Goal: Information Seeking & Learning: Learn about a topic

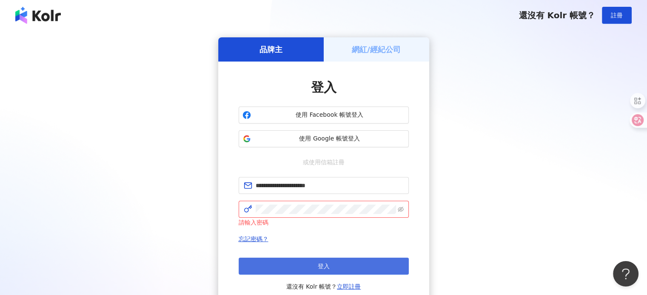
click at [326, 268] on span "登入" at bounding box center [324, 266] width 12 height 7
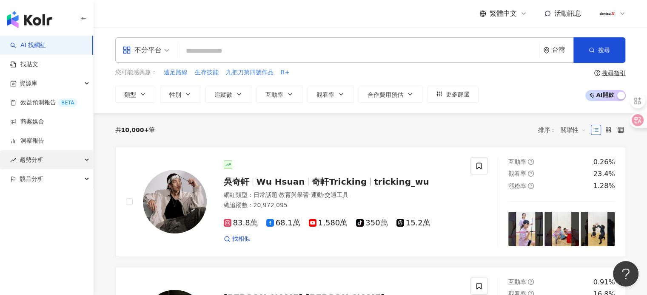
click at [52, 161] on div "趨勢分析" at bounding box center [46, 159] width 93 height 19
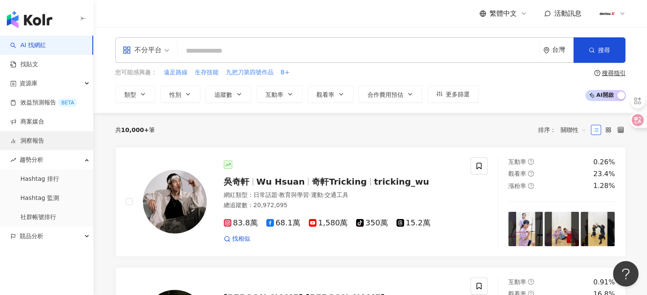
click at [44, 138] on link "洞察報告" at bounding box center [27, 141] width 34 height 9
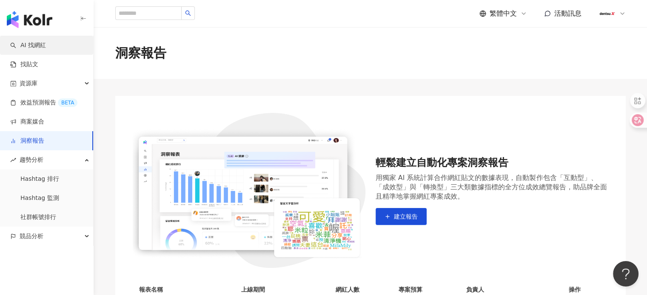
click at [46, 45] on link "AI 找網紅" at bounding box center [28, 45] width 36 height 9
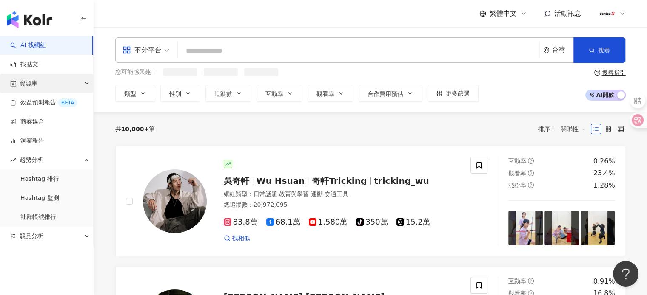
click at [71, 85] on div "資源庫" at bounding box center [46, 83] width 93 height 19
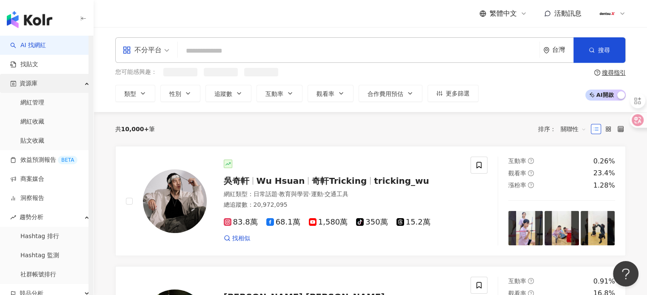
click at [71, 86] on div "資源庫" at bounding box center [46, 83] width 93 height 19
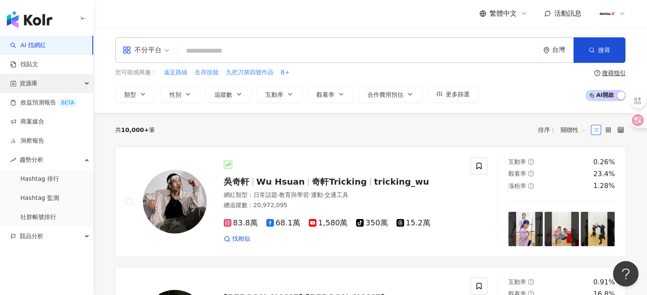
click at [71, 86] on div "資源庫" at bounding box center [46, 83] width 93 height 19
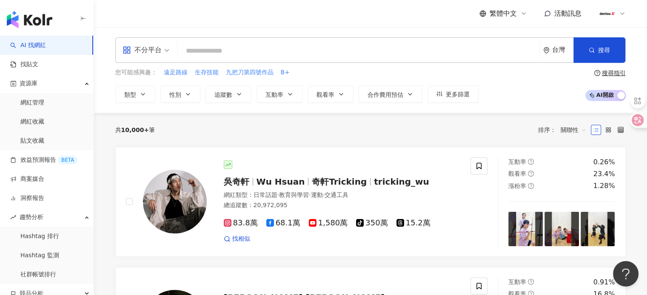
click at [221, 51] on input "search" at bounding box center [358, 51] width 355 height 16
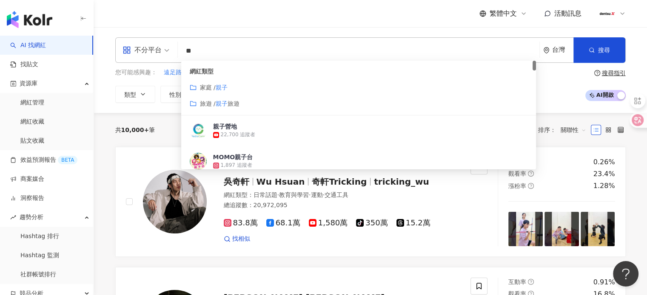
click at [254, 91] on div "家庭 / 親子" at bounding box center [359, 87] width 338 height 9
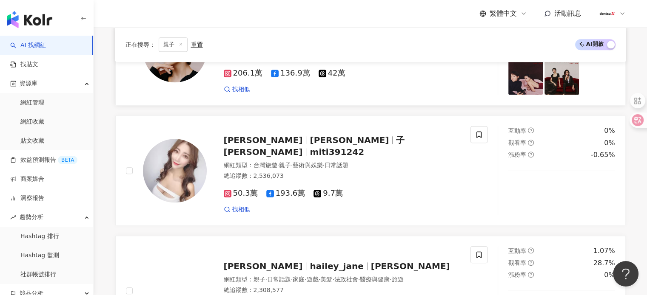
scroll to position [850, 0]
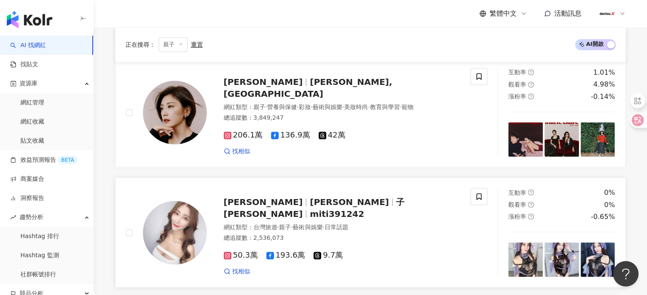
type input "**"
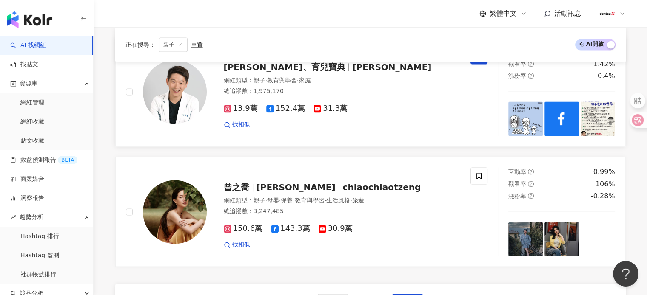
scroll to position [1445, 0]
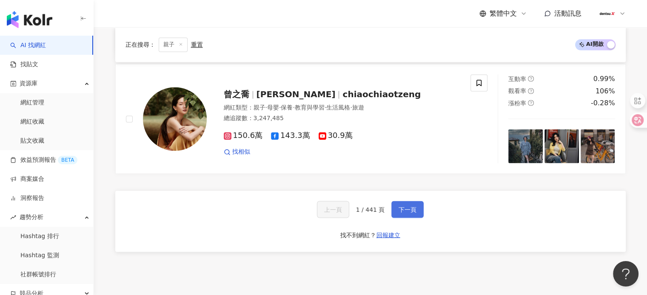
click at [410, 209] on span "下一頁" at bounding box center [407, 209] width 18 height 7
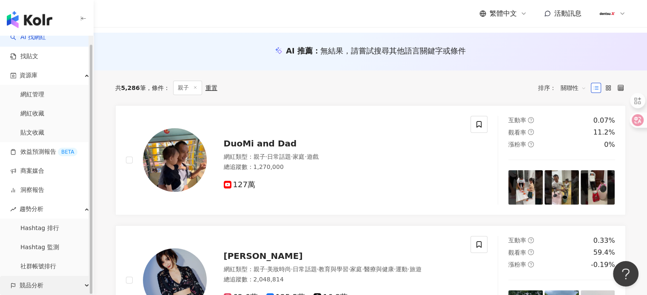
scroll to position [170, 0]
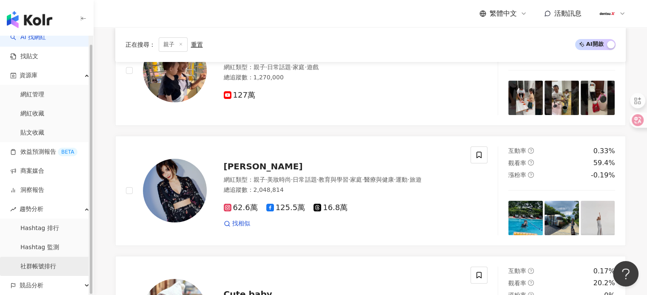
click at [56, 265] on link "社群帳號排行" at bounding box center [38, 267] width 36 height 9
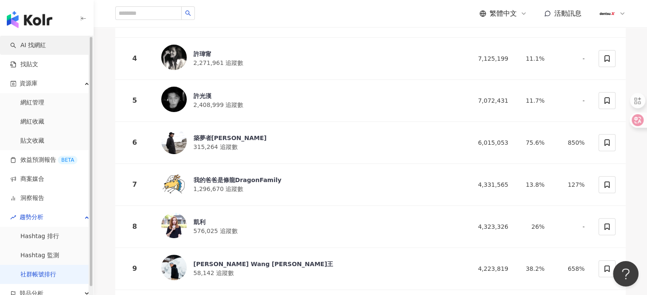
click at [46, 45] on link "AI 找網紅" at bounding box center [28, 45] width 36 height 9
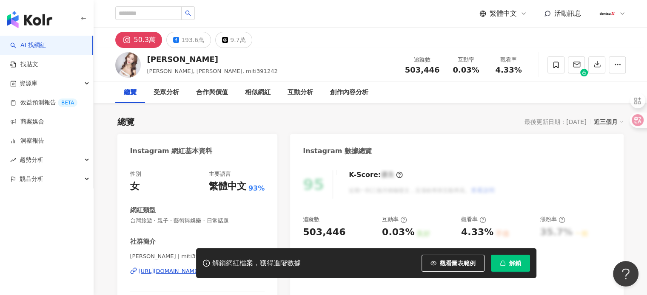
scroll to position [85, 0]
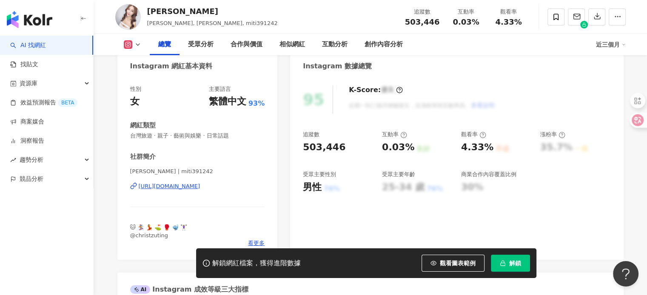
click at [192, 186] on div "https://www.instagram.com/miti391242/" at bounding box center [170, 187] width 62 height 8
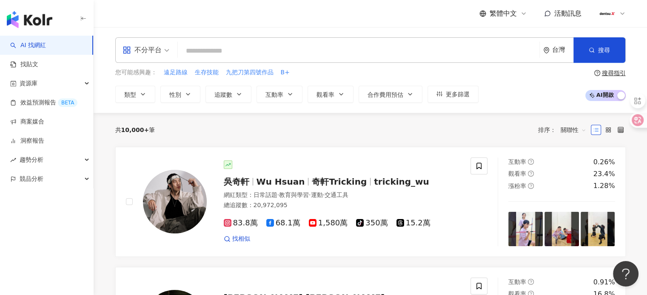
click at [226, 52] on input "search" at bounding box center [358, 51] width 355 height 16
type input "*"
type input "***"
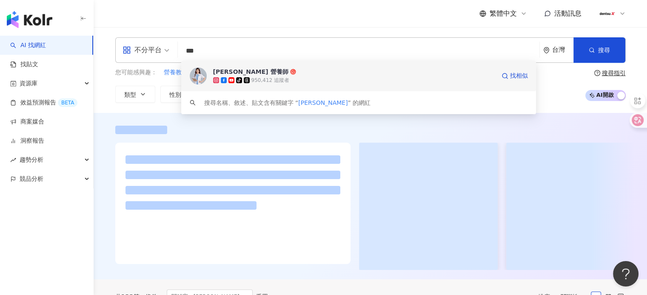
click at [259, 76] on span "[PERSON_NAME] 營養師" at bounding box center [354, 72] width 282 height 9
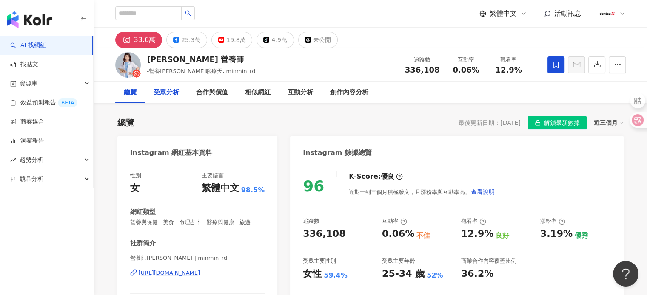
click at [167, 96] on div "受眾分析" at bounding box center [166, 93] width 26 height 10
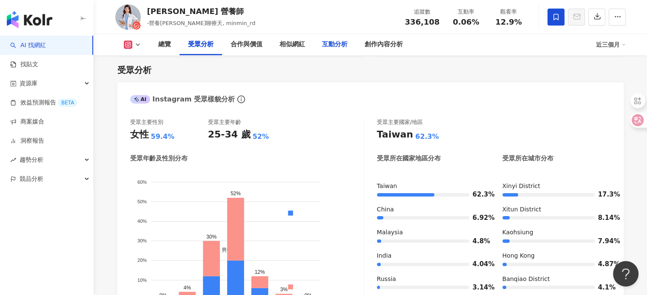
click at [338, 43] on div "互動分析" at bounding box center [335, 45] width 26 height 10
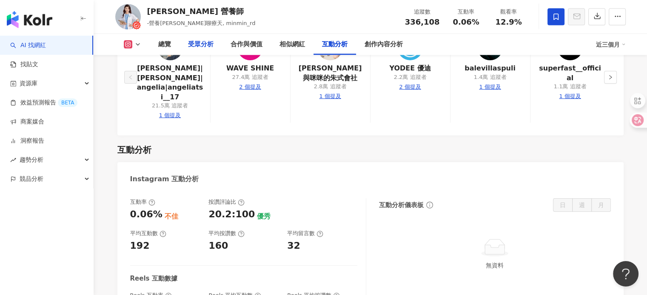
click at [197, 44] on div "受眾分析" at bounding box center [201, 45] width 26 height 10
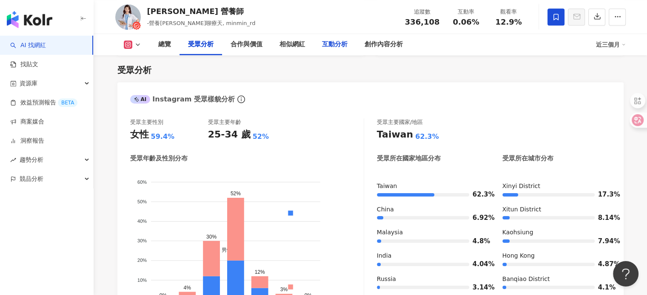
click at [332, 49] on div "互動分析" at bounding box center [335, 45] width 26 height 10
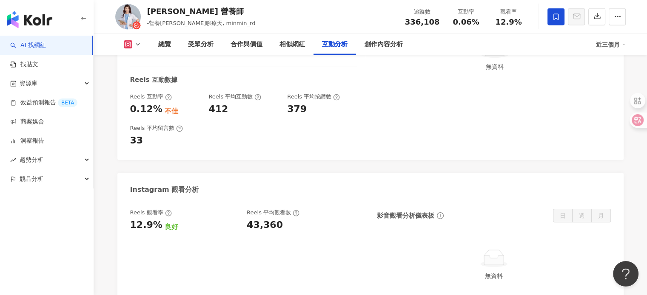
scroll to position [1859, 0]
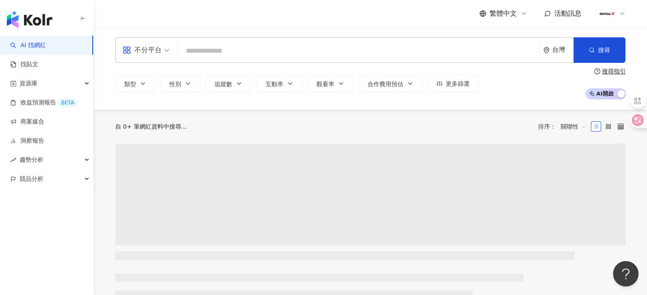
click at [199, 44] on input "search" at bounding box center [358, 51] width 355 height 16
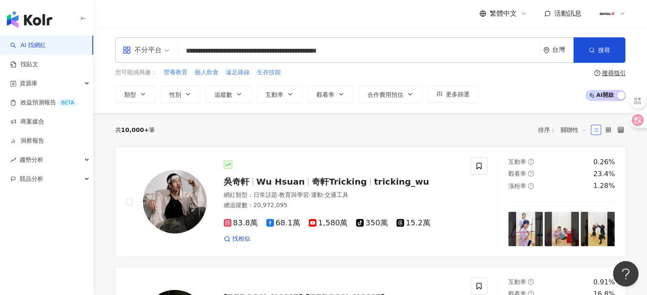
click at [377, 54] on input "**********" at bounding box center [358, 51] width 355 height 16
drag, startPoint x: 365, startPoint y: 54, endPoint x: 331, endPoint y: 50, distance: 34.2
click at [331, 50] on input "**********" at bounding box center [358, 51] width 355 height 16
type input "**********"
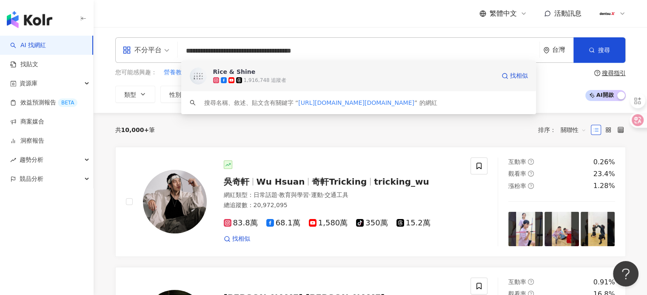
click at [273, 77] on div "1,916,748 追蹤者" at bounding box center [265, 80] width 43 height 7
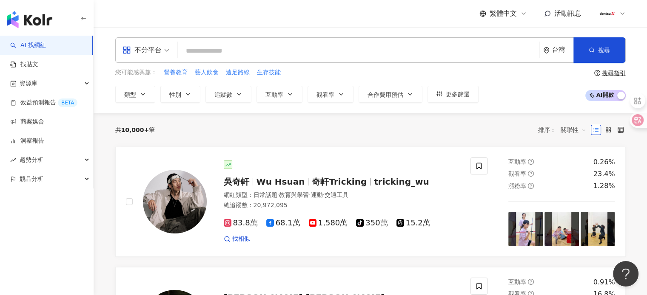
click at [252, 53] on input "search" at bounding box center [358, 51] width 355 height 16
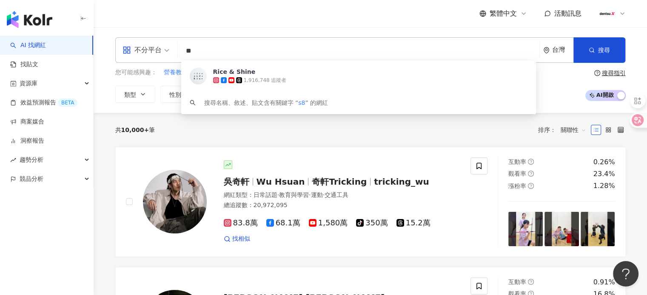
type input "*"
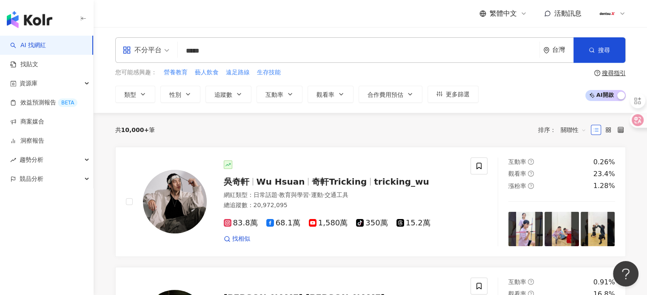
type input "****"
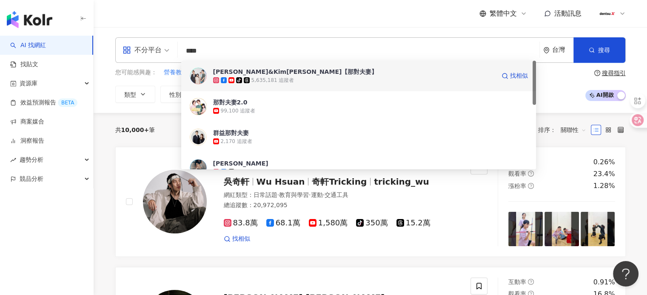
click at [304, 75] on span "[PERSON_NAME]&Kim[PERSON_NAME]【那對夫妻】" at bounding box center [354, 72] width 282 height 9
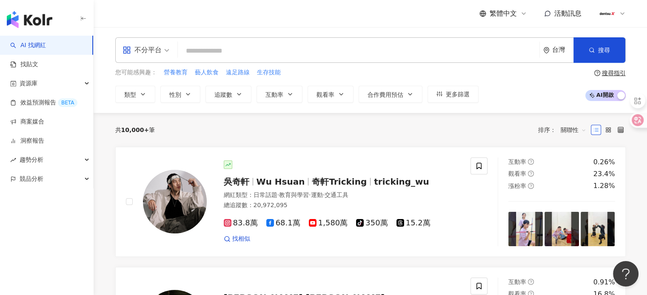
click at [251, 55] on input "search" at bounding box center [358, 51] width 355 height 16
paste input "**********"
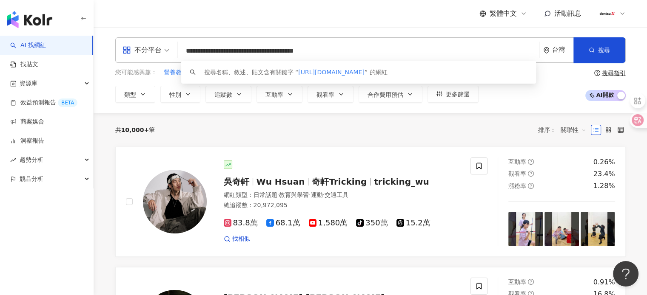
drag, startPoint x: 307, startPoint y: 49, endPoint x: 407, endPoint y: 49, distance: 99.5
click at [407, 49] on input "**********" at bounding box center [358, 51] width 355 height 16
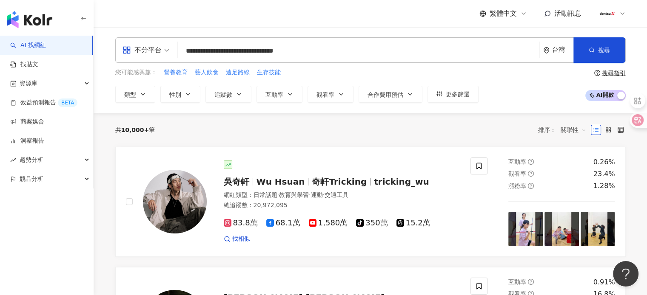
click at [321, 49] on input "**********" at bounding box center [358, 51] width 355 height 16
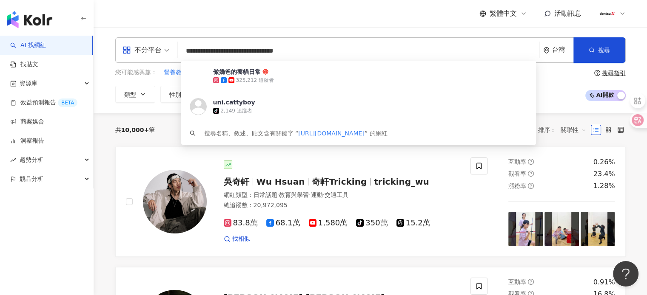
paste input "search"
type input "********"
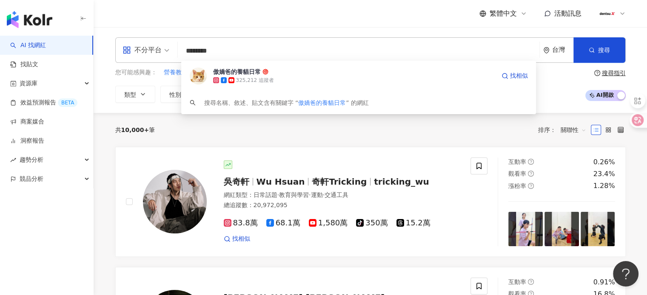
click at [300, 76] on span "傲嬌爸的養貓日常" at bounding box center [354, 72] width 282 height 9
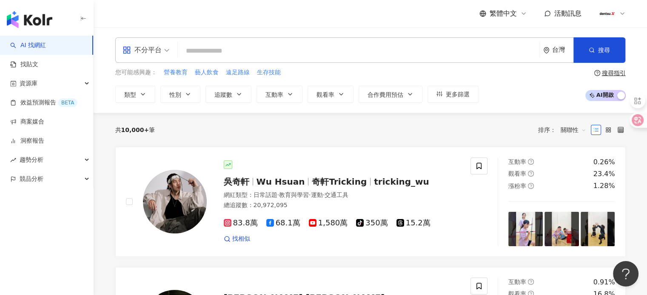
paste input "***"
type input "***"
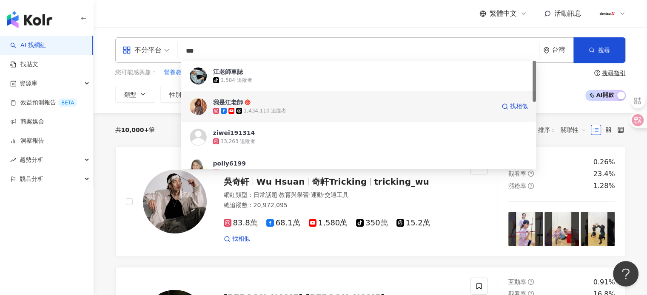
click at [262, 106] on span "我是江老師" at bounding box center [354, 102] width 282 height 9
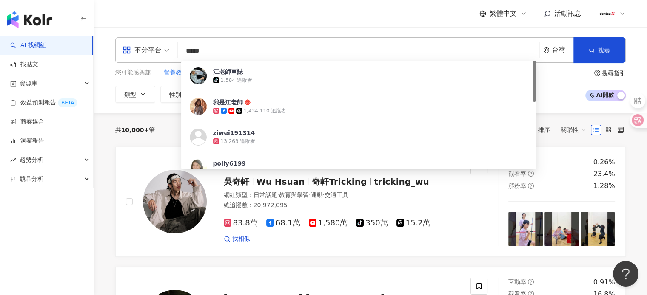
type input "****"
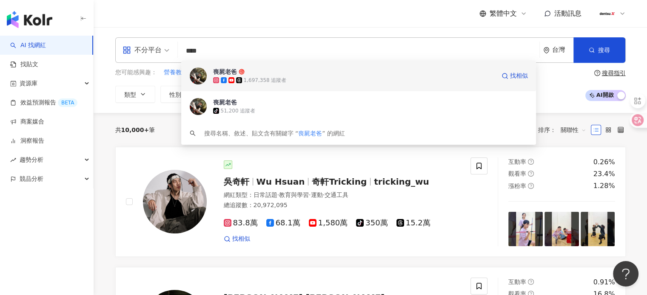
click at [250, 79] on div "1,697,358 追蹤者" at bounding box center [265, 80] width 43 height 7
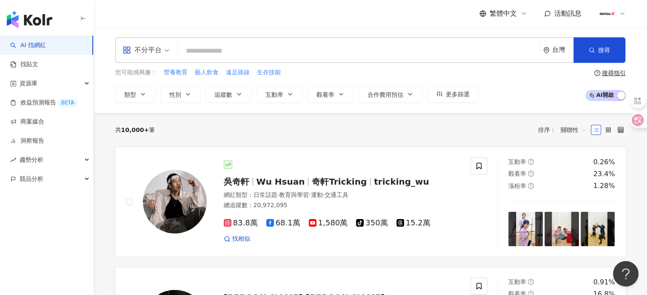
click at [274, 54] on input "search" at bounding box center [358, 51] width 355 height 16
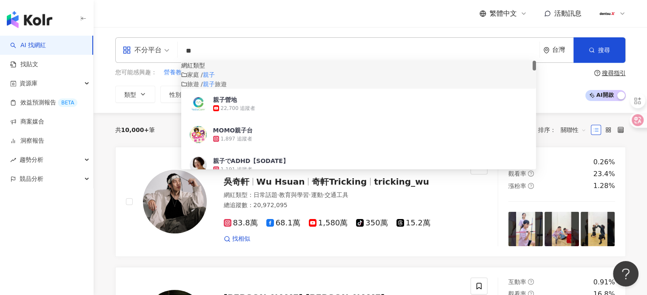
click at [227, 88] on span "旅遊" at bounding box center [221, 84] width 12 height 7
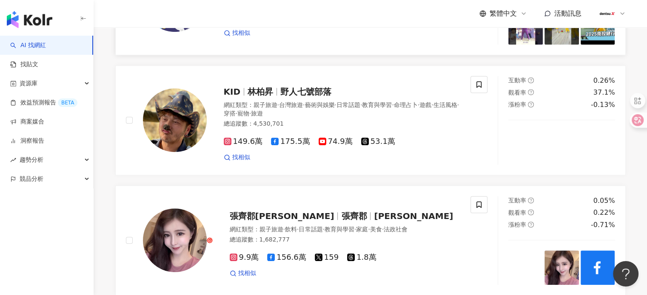
scroll to position [553, 0]
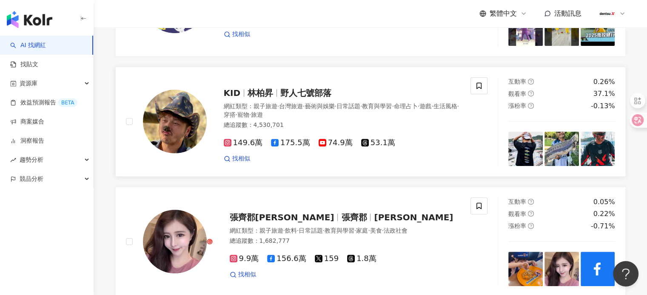
click at [286, 98] on span "野人七號部落" at bounding box center [305, 93] width 51 height 10
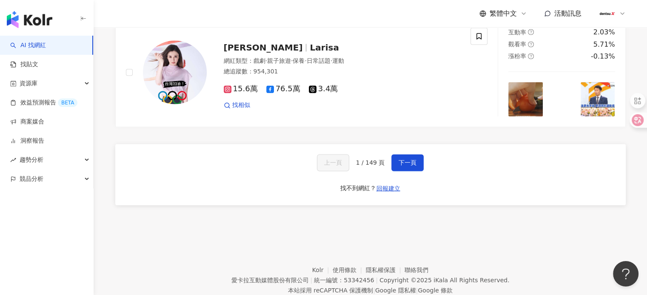
scroll to position [1445, 0]
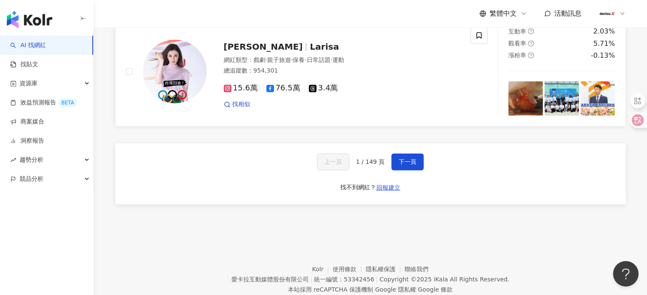
click at [242, 52] on span "瑞莎" at bounding box center [267, 47] width 86 height 10
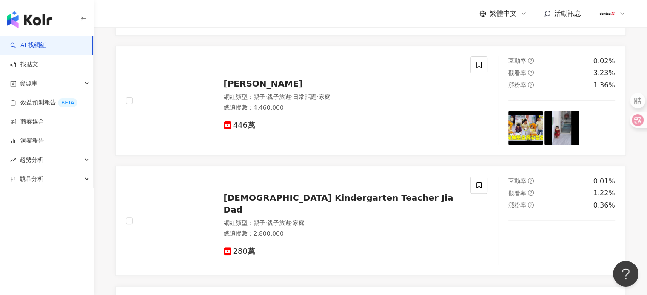
scroll to position [0, 0]
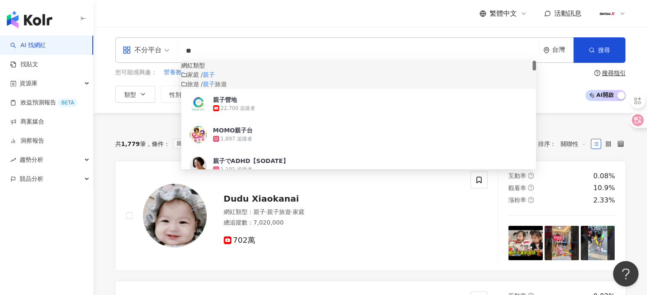
drag, startPoint x: 223, startPoint y: 54, endPoint x: 179, endPoint y: 48, distance: 44.1
click at [179, 48] on div "不分平台 ** 台灣 搜尋 customizedTag 0e0b0168-6b66-4326-b116-f81a7e95d82f 網紅類型 家庭 / 親子 旅…" at bounding box center [370, 50] width 510 height 26
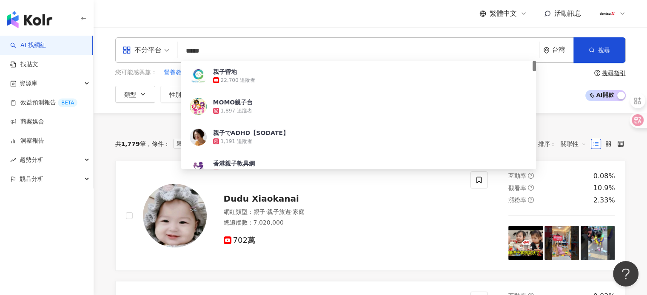
type input "*****"
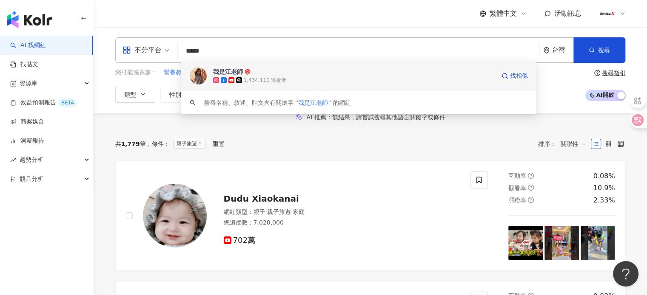
click at [248, 71] on icon at bounding box center [247, 72] width 6 height 6
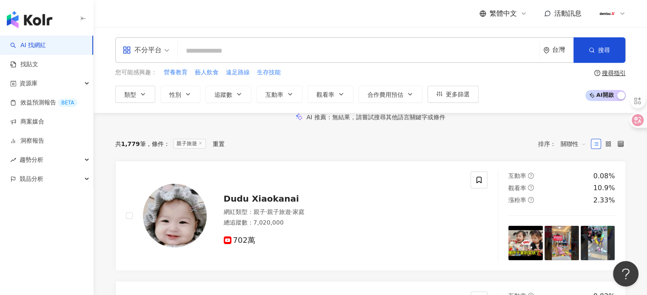
paste input "******"
type input "******"
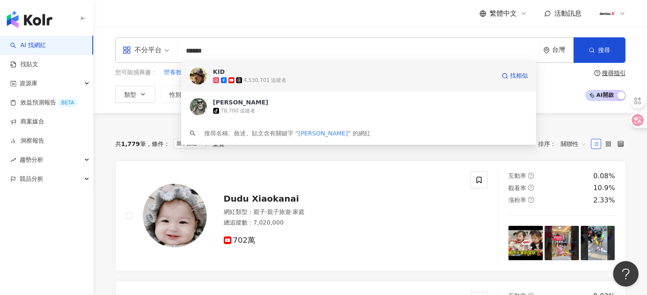
click at [263, 80] on div "4,530,701 追蹤者" at bounding box center [265, 80] width 43 height 7
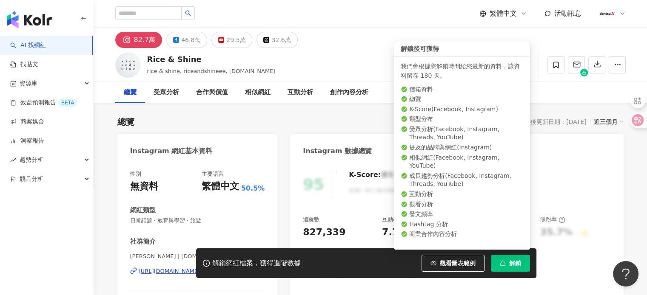
click at [516, 261] on span "解鎖" at bounding box center [515, 263] width 12 height 7
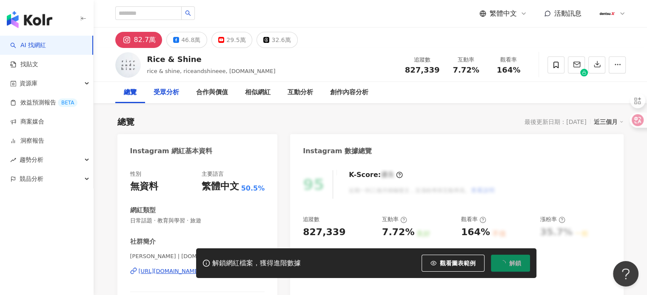
click at [165, 93] on div "受眾分析" at bounding box center [166, 93] width 26 height 10
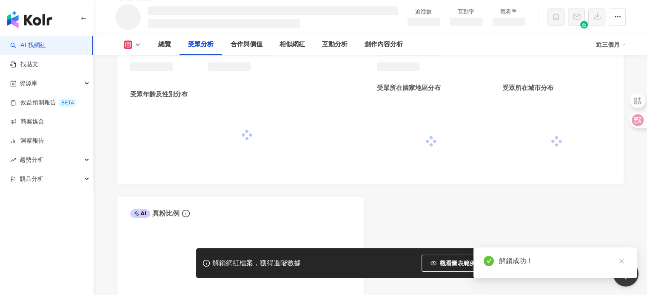
scroll to position [701, 0]
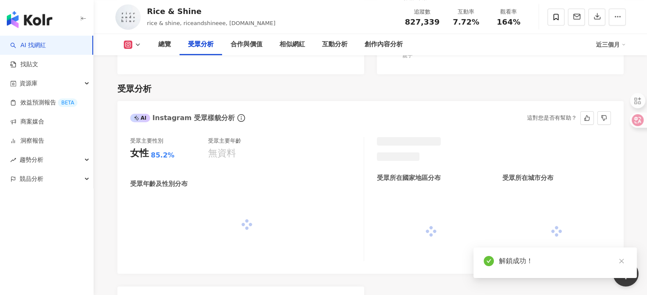
scroll to position [726, 0]
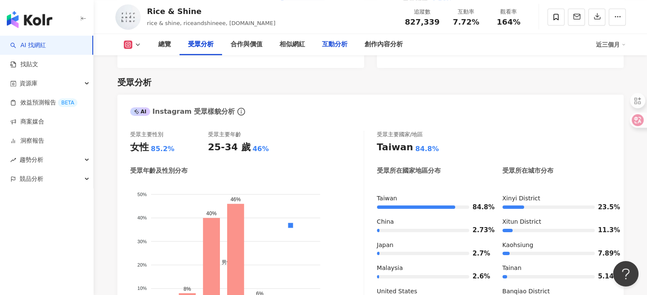
click at [338, 45] on div "互動分析" at bounding box center [335, 45] width 26 height 10
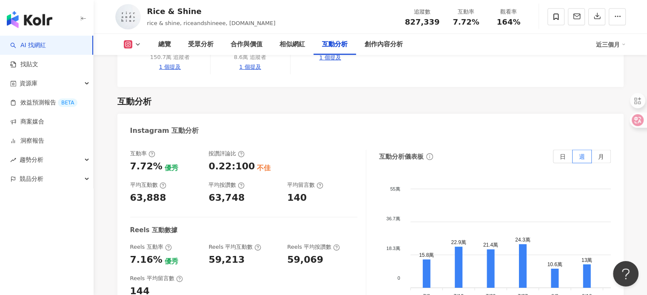
scroll to position [1798, 0]
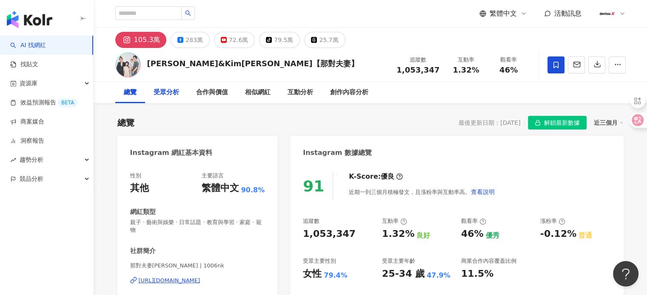
click at [162, 91] on div "受眾分析" at bounding box center [166, 93] width 26 height 10
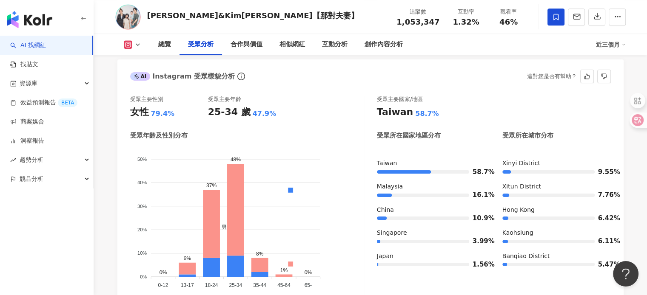
scroll to position [771, 0]
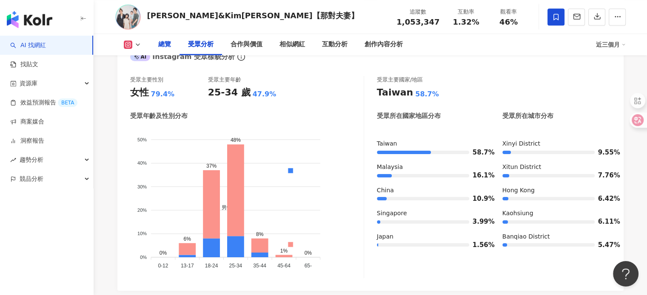
drag, startPoint x: 155, startPoint y: 49, endPoint x: 159, endPoint y: 47, distance: 4.8
click at [155, 49] on div "總覽" at bounding box center [165, 44] width 30 height 21
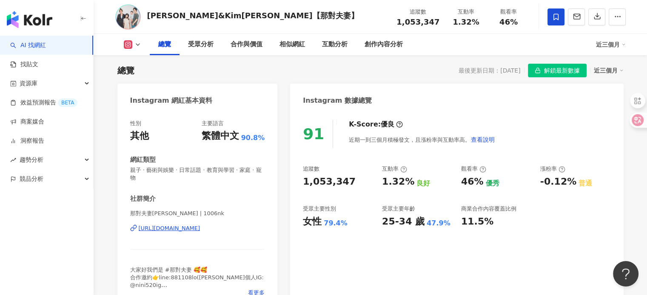
click at [183, 227] on div "https://www.instagram.com/1006nk/" at bounding box center [170, 229] width 62 height 8
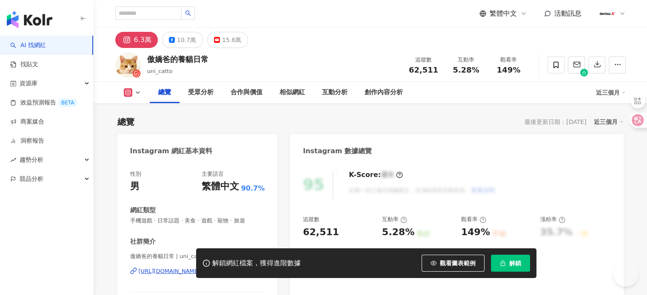
click at [515, 270] on button "解鎖" at bounding box center [510, 263] width 39 height 17
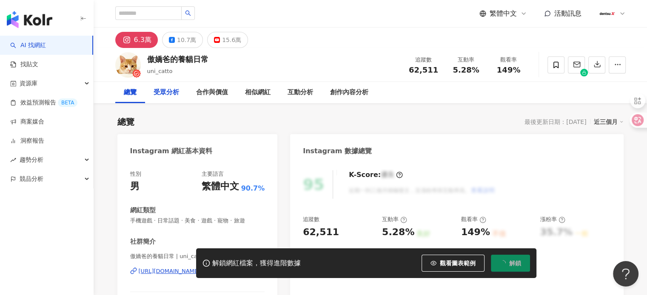
click at [162, 94] on div "受眾分析" at bounding box center [166, 93] width 26 height 10
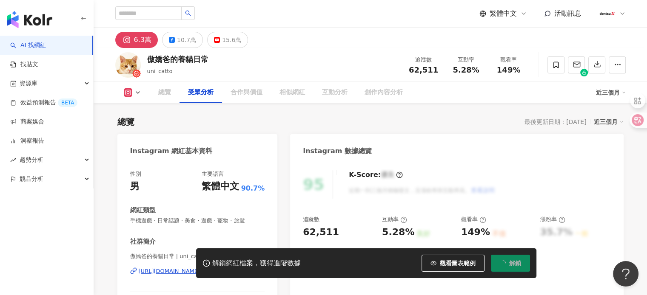
scroll to position [718, 0]
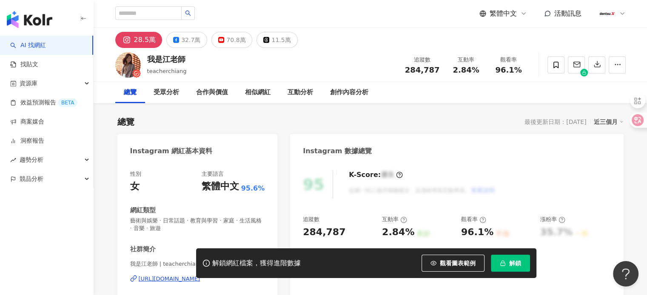
click at [521, 266] on button "解鎖" at bounding box center [510, 263] width 39 height 17
click at [175, 281] on div "https://www.instagram.com/teacherchiang/" at bounding box center [170, 279] width 62 height 8
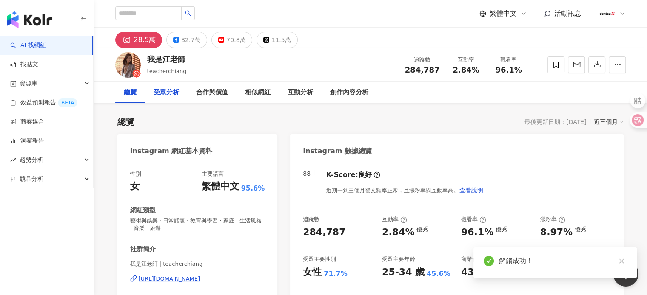
click at [169, 92] on div "受眾分析" at bounding box center [166, 93] width 26 height 10
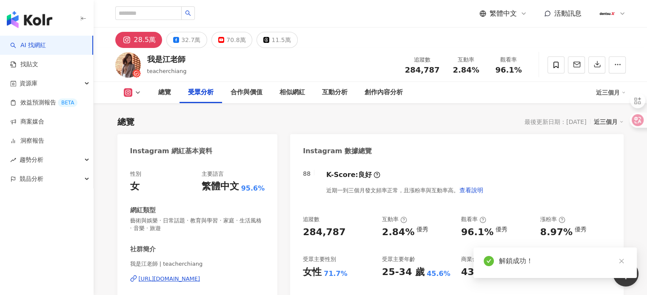
scroll to position [711, 0]
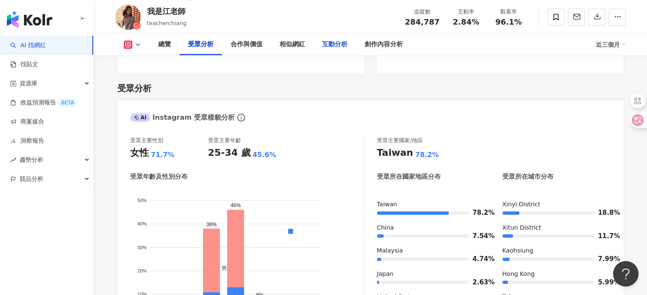
click at [338, 46] on div "互動分析" at bounding box center [335, 45] width 26 height 10
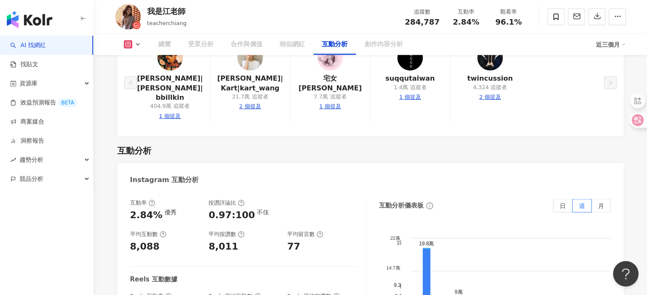
click at [130, 209] on div "2.84%" at bounding box center [146, 215] width 32 height 13
copy div "2.84%"
drag, startPoint x: 141, startPoint y: 166, endPoint x: 129, endPoint y: 166, distance: 12.3
click at [129, 191] on div "互動率 2.84% 優秀 按讚評論比 0.97:100 不佳 平均互動數 8,088 平均按讚數 8,011 平均留言數 77 Reels 互動數據 Reel…" at bounding box center [370, 286] width 506 height 191
copy div "8,088"
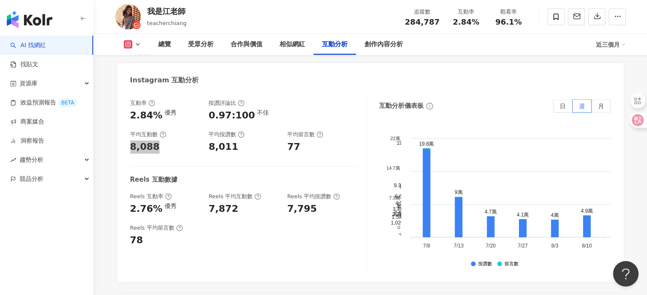
scroll to position [1903, 0]
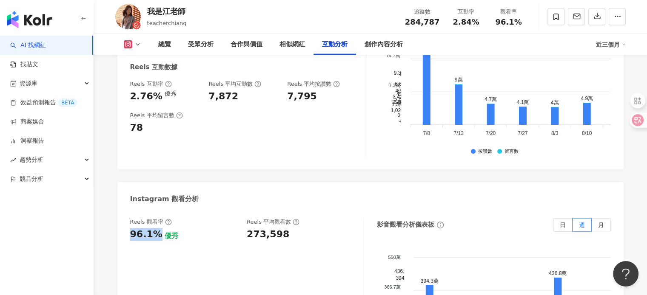
drag, startPoint x: 157, startPoint y: 155, endPoint x: 129, endPoint y: 155, distance: 28.1
click at [130, 228] on div "96.1%" at bounding box center [146, 234] width 32 height 13
copy div "96.1%"
click at [268, 228] on div "273,598" at bounding box center [268, 234] width 43 height 13
drag, startPoint x: 282, startPoint y: 157, endPoint x: 246, endPoint y: 156, distance: 36.6
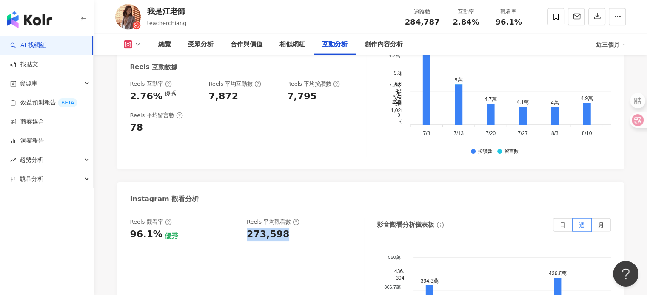
click at [246, 218] on div "Reels 觀看率 96.1% 優秀 Reels 平均觀看數 273,598" at bounding box center [242, 229] width 225 height 23
copy div "273,598"
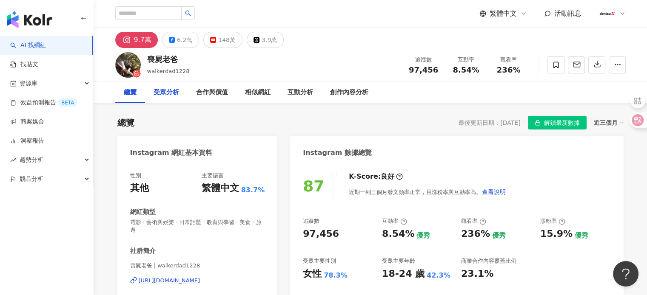
click at [159, 95] on div "受眾分析" at bounding box center [166, 93] width 26 height 10
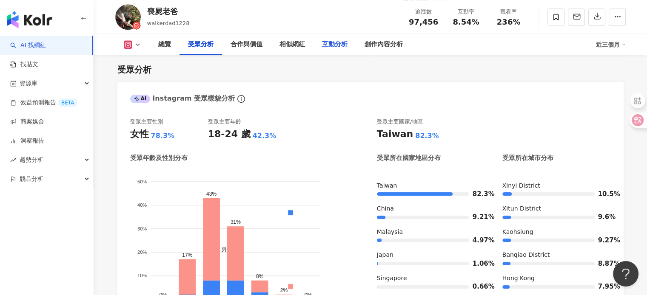
click at [337, 42] on div "互動分析" at bounding box center [335, 45] width 26 height 10
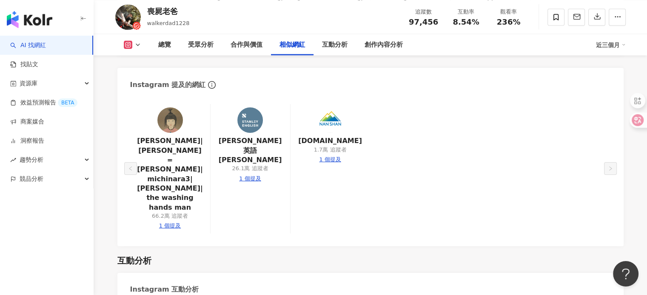
scroll to position [1520, 0]
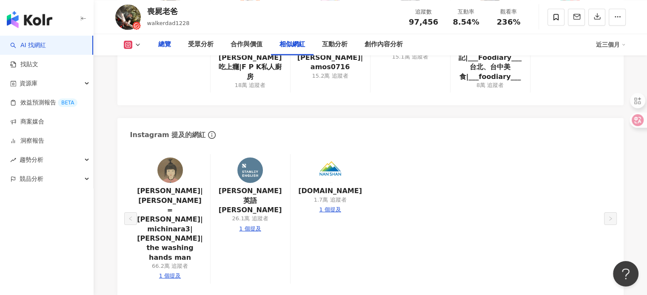
click at [165, 47] on div "總覽" at bounding box center [164, 45] width 13 height 10
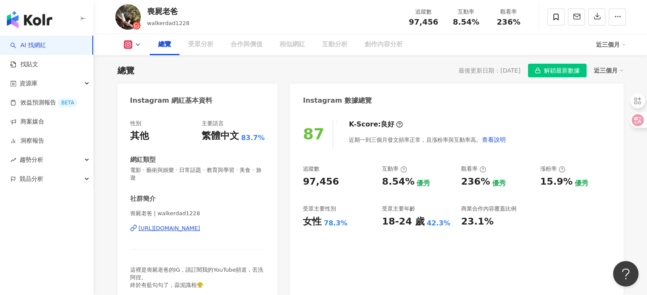
click at [165, 232] on div "https://www.instagram.com/walkerdad1228/" at bounding box center [170, 229] width 62 height 8
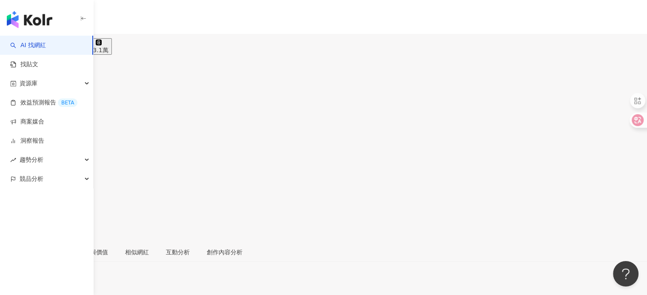
click at [66, 46] on input "search" at bounding box center [33, 53] width 66 height 14
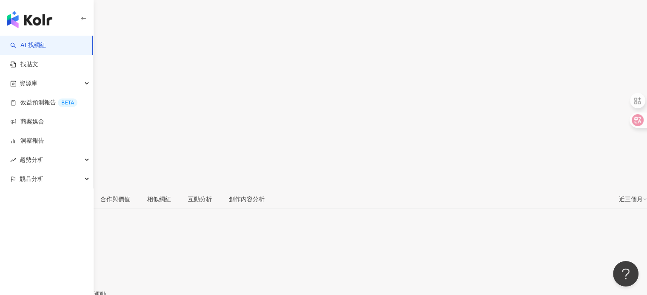
scroll to position [170, 0]
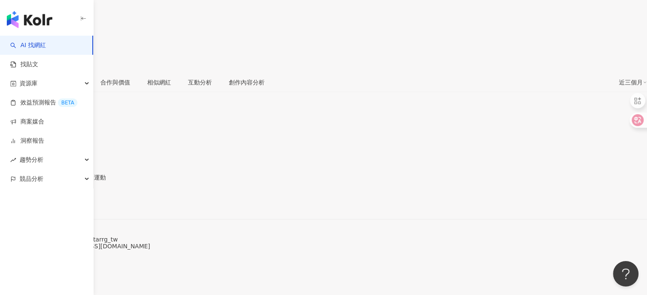
click at [75, 201] on div "[URL][DOMAIN_NAME]" at bounding box center [42, 204] width 66 height 7
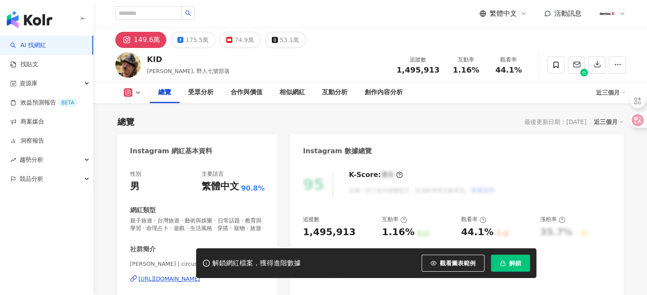
click at [510, 264] on span "解鎖" at bounding box center [515, 263] width 12 height 7
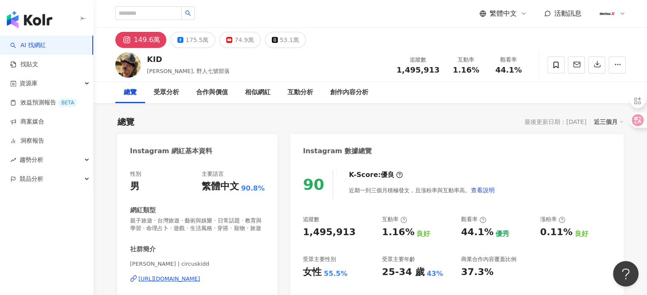
click at [117, 147] on div "Instagram 網紅基本資料" at bounding box center [197, 148] width 160 height 28
drag, startPoint x: 311, startPoint y: 93, endPoint x: 305, endPoint y: 91, distance: 6.9
click at [311, 93] on div "互動分析" at bounding box center [300, 93] width 26 height 10
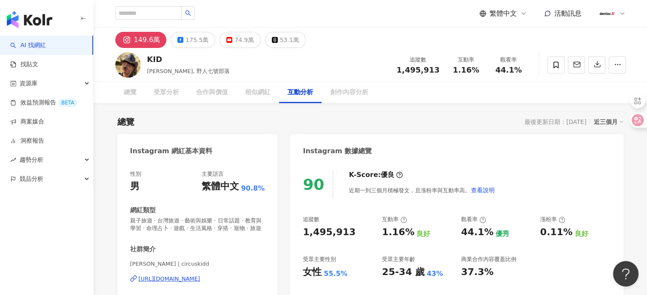
scroll to position [1709, 0]
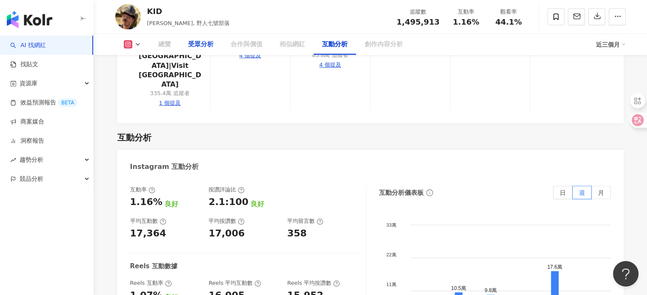
click at [204, 45] on div "受眾分析" at bounding box center [201, 45] width 26 height 10
click at [209, 47] on div "受眾分析" at bounding box center [201, 45] width 26 height 10
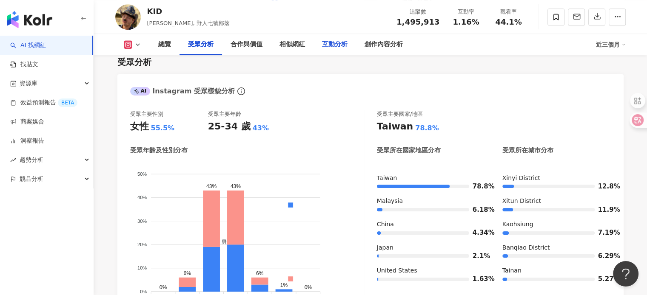
click at [338, 51] on div "互動分析" at bounding box center [334, 44] width 43 height 21
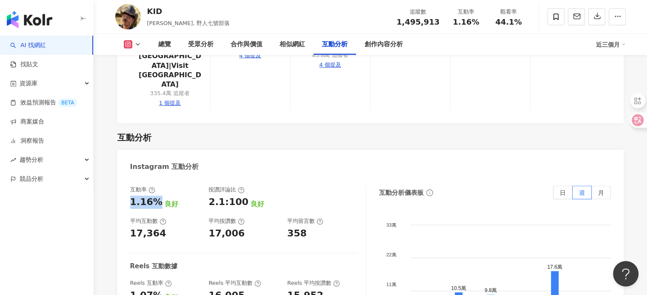
drag, startPoint x: 159, startPoint y: 136, endPoint x: 130, endPoint y: 136, distance: 29.3
click at [130, 196] on div "1.16% 良好" at bounding box center [165, 202] width 70 height 13
copy div "1.16%"
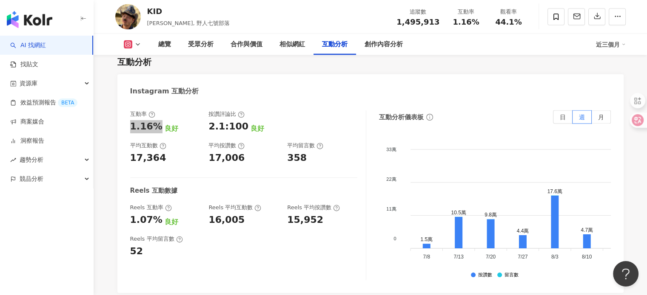
scroll to position [1879, 0]
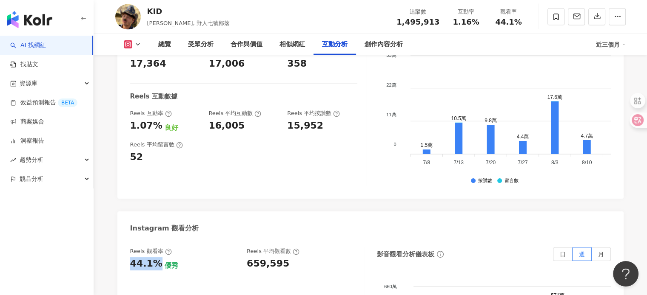
drag, startPoint x: 158, startPoint y: 201, endPoint x: 123, endPoint y: 195, distance: 35.7
copy div "44.1%"
drag, startPoint x: 281, startPoint y: 199, endPoint x: 245, endPoint y: 200, distance: 36.2
click at [245, 248] on div "Reels 觀看率 44.1% 優秀 Reels 平均觀看數 659,595" at bounding box center [242, 259] width 225 height 23
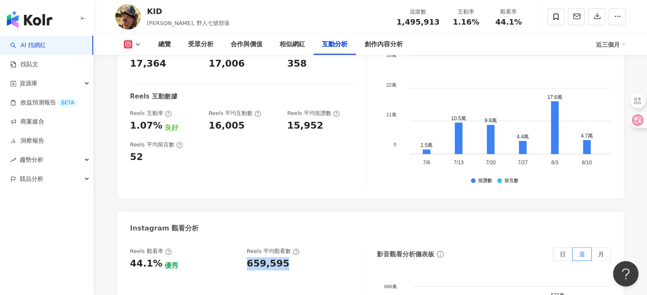
copy div "659,595"
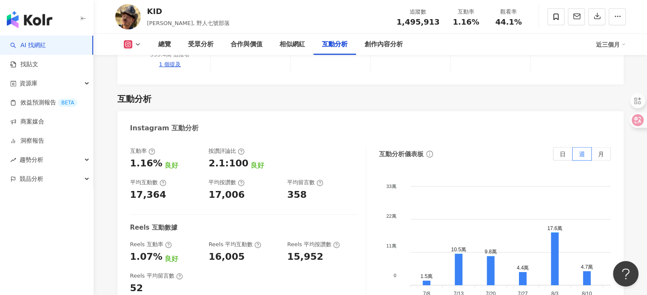
scroll to position [1709, 0]
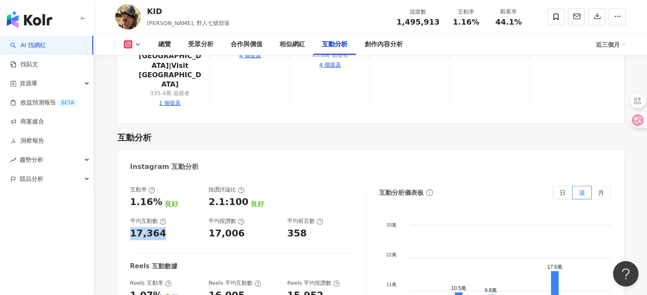
drag, startPoint x: 165, startPoint y: 170, endPoint x: 129, endPoint y: 169, distance: 35.7
click at [129, 178] on div "互動率 1.16% 良好 按讚評論比 2.1:100 良好 平均互動數 17,364 平均按讚數 17,006 平均留言數 358 Reels 互動數據 Re…" at bounding box center [370, 273] width 506 height 191
copy div "17,364"
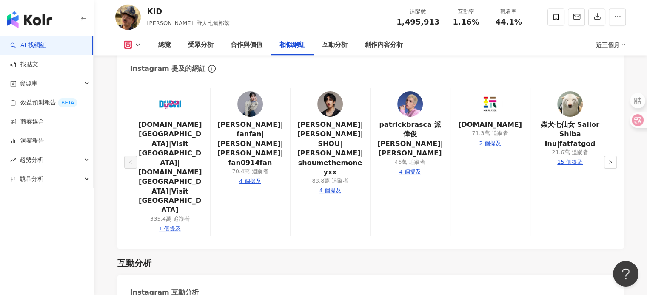
scroll to position [1581, 0]
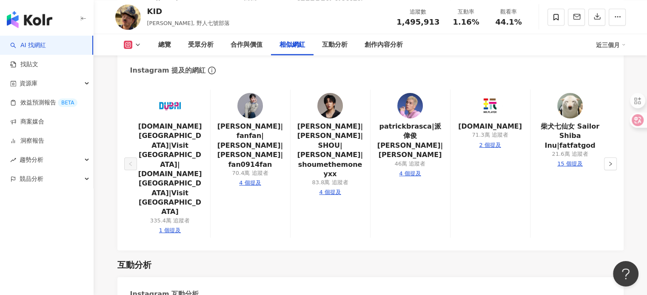
click at [37, 43] on link "AI 找網紅" at bounding box center [28, 45] width 36 height 9
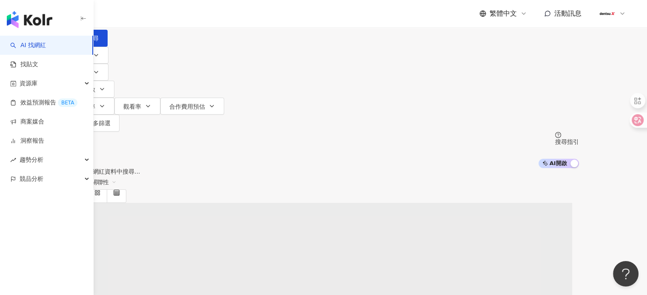
click at [192, 16] on input "search" at bounding box center [157, 8] width 69 height 16
type input "****"
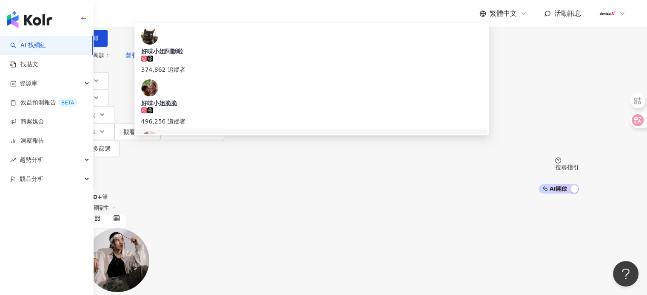
click at [281, 151] on span "好味小姐腦波弱" at bounding box center [311, 155] width 341 height 9
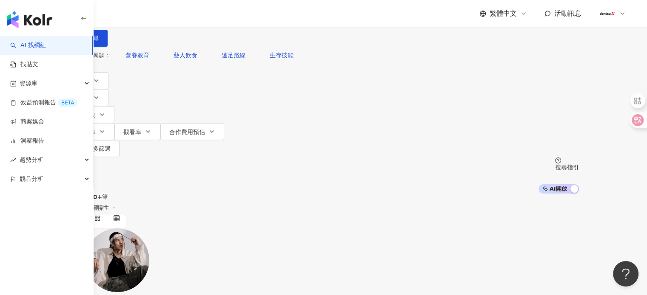
paste input "*****"
type input "*****"
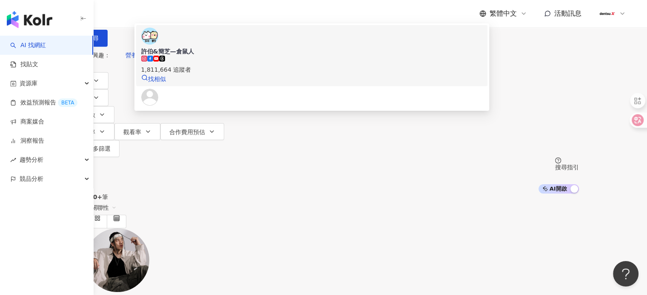
click at [269, 74] on div "1,811,664 追蹤者" at bounding box center [311, 69] width 341 height 9
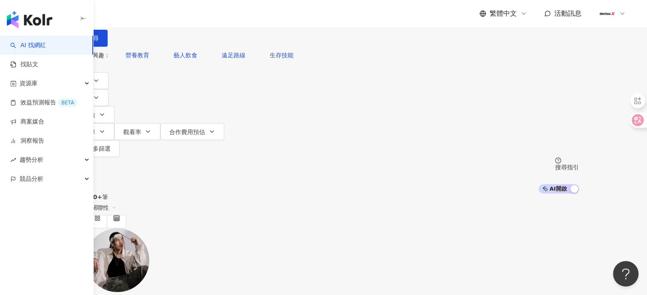
paste input "*****"
type input "*****"
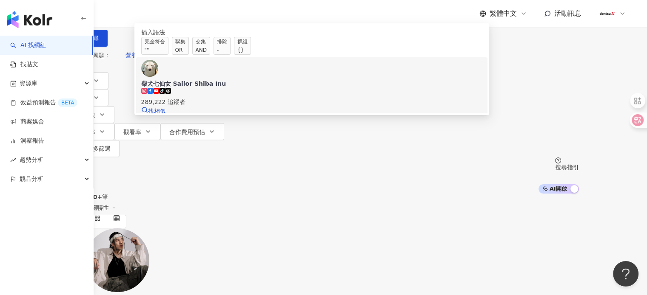
click at [268, 107] on div "289,222 追蹤者" at bounding box center [311, 101] width 341 height 9
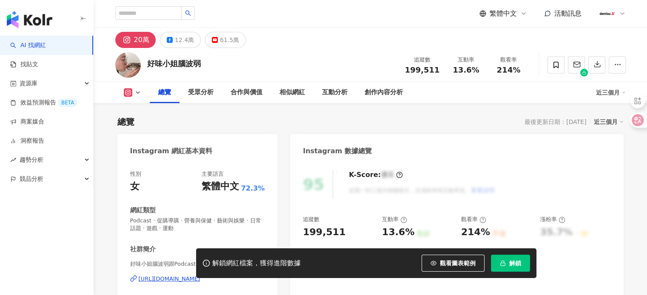
click at [515, 265] on span "解鎖" at bounding box center [515, 263] width 12 height 7
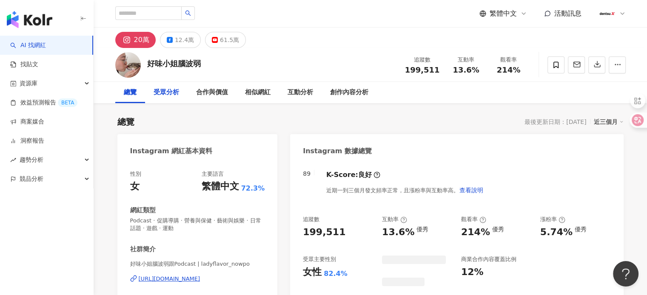
click at [170, 91] on div "受眾分析" at bounding box center [166, 93] width 26 height 10
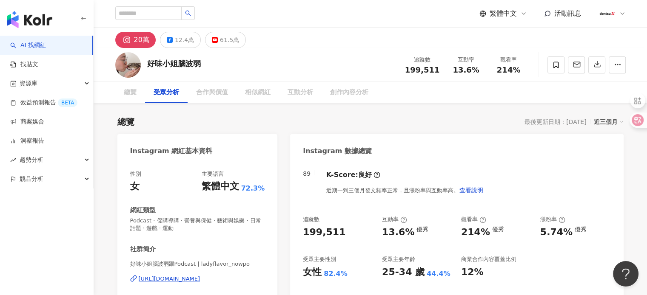
click at [172, 93] on div "受眾分析" at bounding box center [166, 93] width 26 height 10
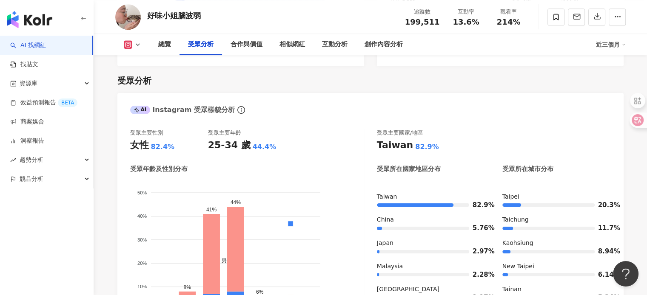
drag, startPoint x: 125, startPoint y: 15, endPoint x: 134, endPoint y: 32, distance: 18.6
click at [334, 42] on div "互動分析" at bounding box center [335, 45] width 26 height 10
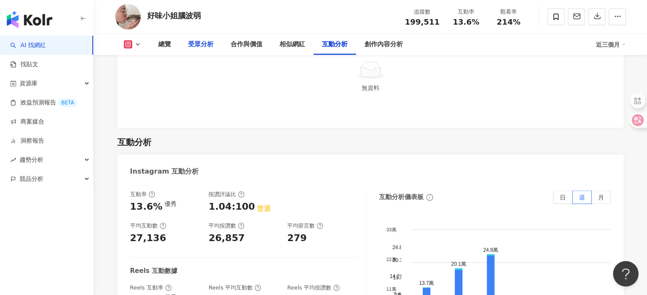
click at [202, 47] on div "受眾分析" at bounding box center [201, 45] width 26 height 10
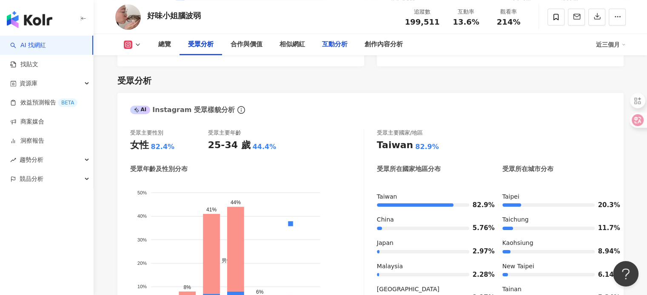
drag, startPoint x: 350, startPoint y: 37, endPoint x: 344, endPoint y: 40, distance: 7.1
click at [350, 37] on div "互動分析" at bounding box center [334, 44] width 43 height 21
click at [344, 40] on div "互動分析" at bounding box center [335, 45] width 26 height 10
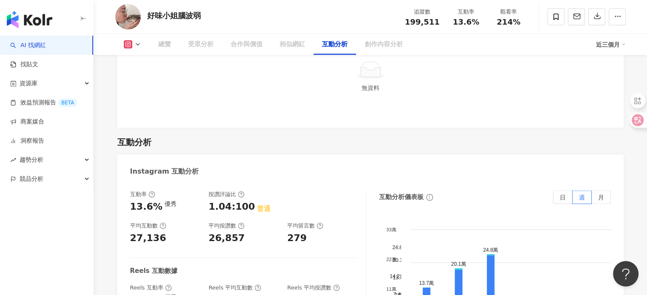
click at [132, 201] on div "13.6%" at bounding box center [146, 207] width 32 height 13
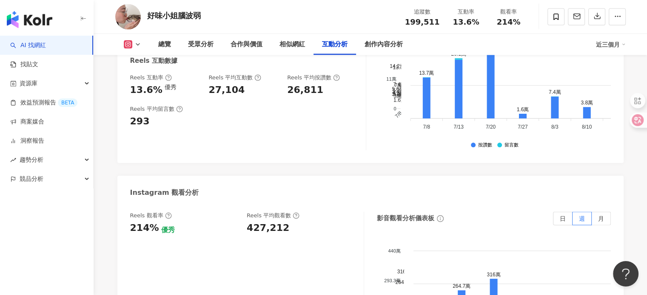
scroll to position [1866, 0]
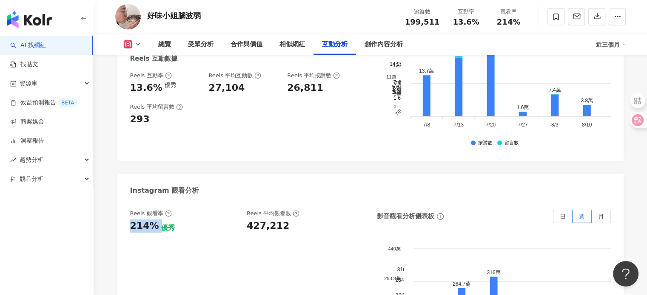
drag, startPoint x: 158, startPoint y: 157, endPoint x: 126, endPoint y: 154, distance: 32.4
click at [126, 201] on div "Reels 觀看率 214% 優秀 Reels 平均觀看數 427,212 影音觀看分析儀表板 日 週 月 440萬 440萬 293.3萬 293.3萬 1…" at bounding box center [370, 296] width 506 height 191
copy div "214%"
drag, startPoint x: 285, startPoint y: 158, endPoint x: 247, endPoint y: 154, distance: 38.0
click at [247, 220] on div "427,212" at bounding box center [301, 226] width 108 height 13
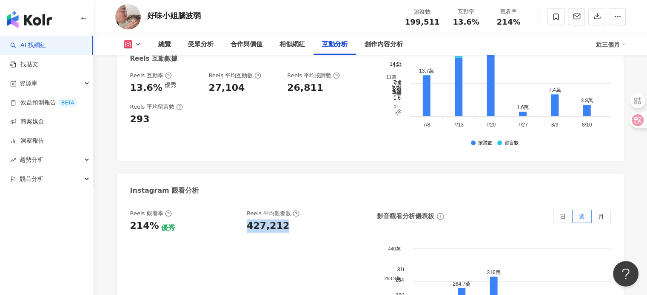
copy div "427,212"
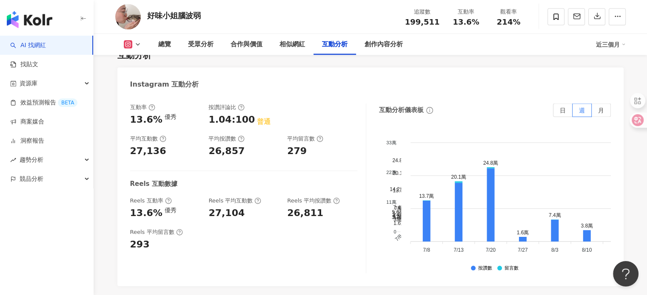
scroll to position [1738, 0]
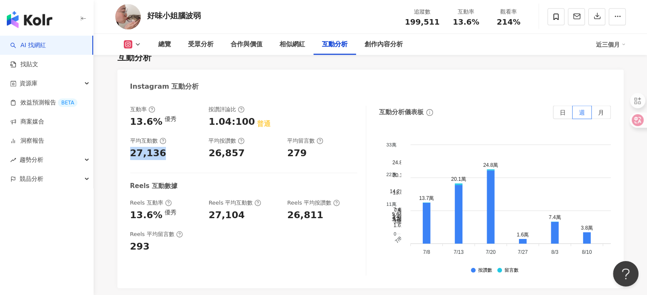
drag, startPoint x: 158, startPoint y: 85, endPoint x: 131, endPoint y: 82, distance: 27.4
click at [131, 147] on div "27,136" at bounding box center [148, 153] width 36 height 13
copy div "27,136"
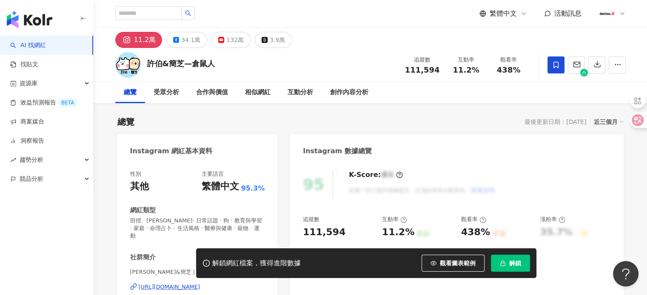
click at [517, 268] on button "解鎖" at bounding box center [510, 263] width 39 height 17
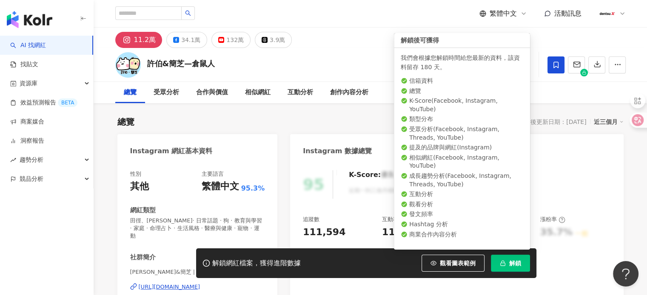
click at [515, 264] on span "解鎖" at bounding box center [515, 263] width 12 height 7
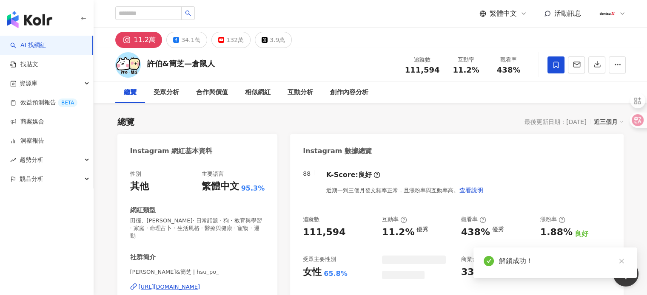
click at [200, 284] on div "https://www.instagram.com/hsu_po_/" at bounding box center [170, 288] width 62 height 8
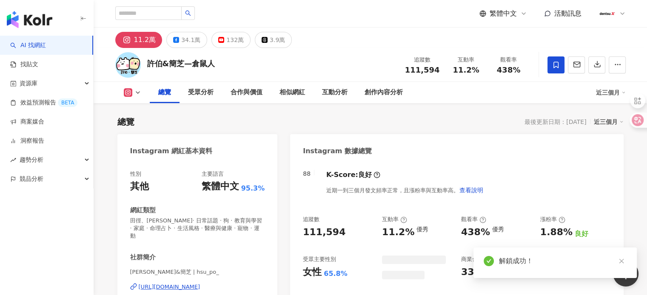
scroll to position [43, 0]
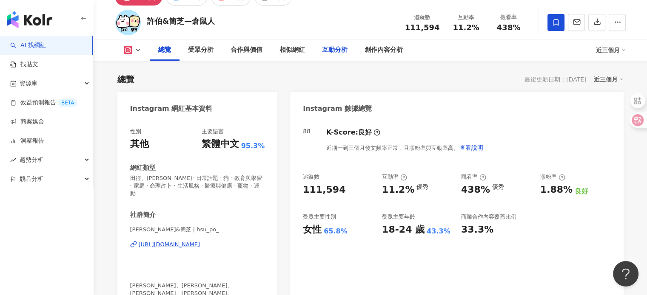
click at [332, 48] on div "互動分析" at bounding box center [335, 50] width 26 height 10
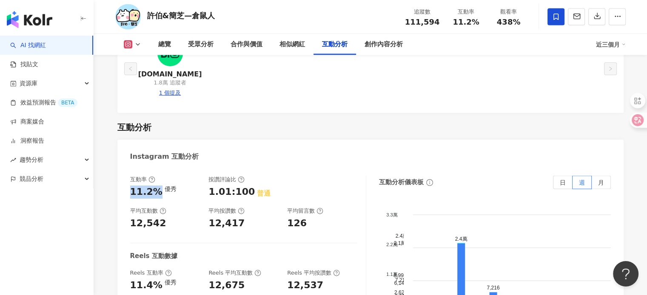
drag, startPoint x: 157, startPoint y: 136, endPoint x: 124, endPoint y: 136, distance: 33.2
click at [124, 167] on div "互動率 11.2% 優秀 按讚評論比 1.01:100 普通 平均互動數 12,542 平均按讚數 12,417 平均留言數 126 Reels 互動數據 R…" at bounding box center [370, 262] width 506 height 191
drag, startPoint x: 149, startPoint y: 235, endPoint x: 155, endPoint y: 207, distance: 27.8
click at [149, 279] on div "11.4%" at bounding box center [146, 285] width 32 height 13
drag, startPoint x: 162, startPoint y: 172, endPoint x: 125, endPoint y: 164, distance: 38.7
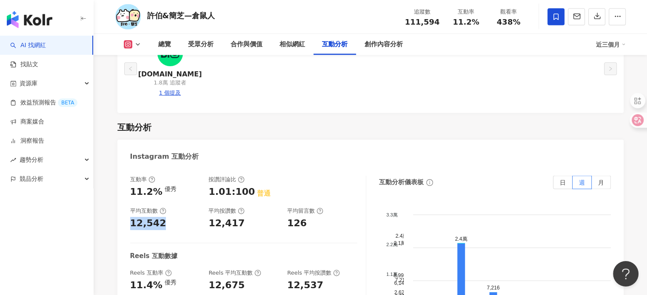
click at [125, 167] on div "互動率 11.2% 優秀 按讚評論比 1.01:100 普通 平均互動數 12,542 平均按讚數 12,417 平均留言數 126 Reels 互動數據 R…" at bounding box center [370, 262] width 506 height 191
copy div "12,542"
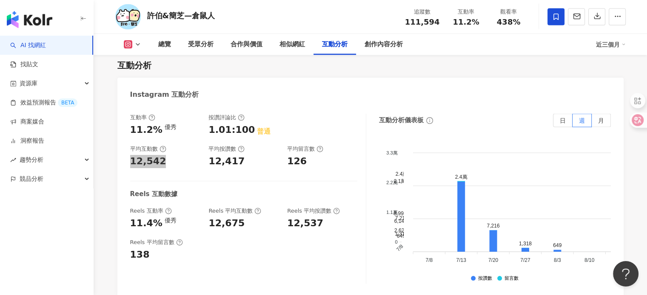
scroll to position [1842, 0]
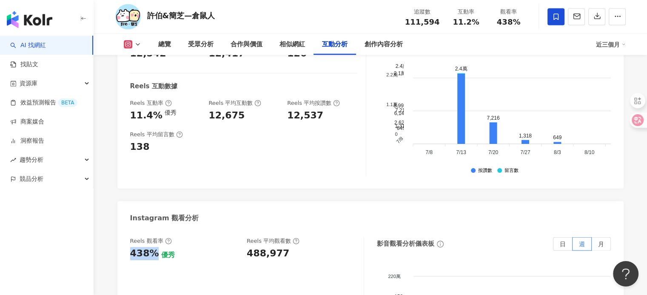
drag, startPoint x: 134, startPoint y: 199, endPoint x: 127, endPoint y: 199, distance: 7.7
copy div "438%"
drag, startPoint x: 246, startPoint y: 195, endPoint x: 269, endPoint y: 193, distance: 23.1
click at [247, 238] on div "Reels 觀看率 438% 優秀 Reels 平均觀看數 488,977" at bounding box center [242, 249] width 225 height 23
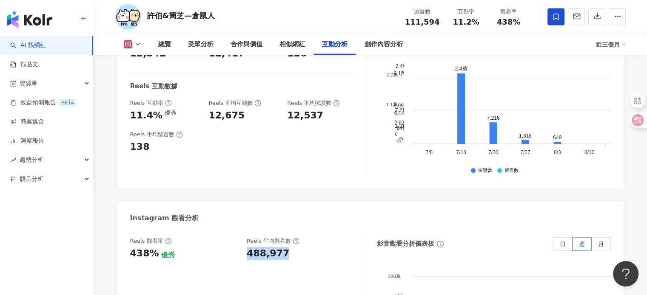
drag, startPoint x: 291, startPoint y: 200, endPoint x: 247, endPoint y: 197, distance: 44.3
click at [247, 247] on div "488,977" at bounding box center [301, 253] width 108 height 13
copy div "488,977"
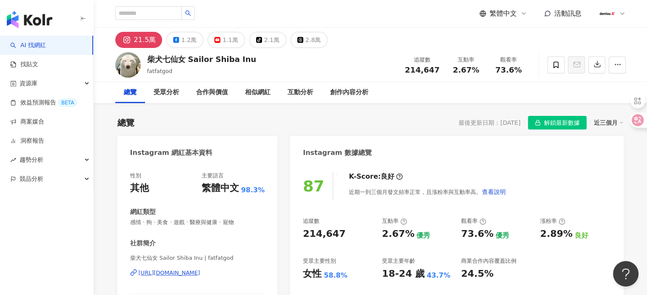
drag, startPoint x: 202, startPoint y: 274, endPoint x: 340, endPoint y: 40, distance: 271.2
click at [200, 274] on div "[URL][DOMAIN_NAME]" at bounding box center [170, 273] width 62 height 8
click at [295, 96] on div "互動分析" at bounding box center [300, 93] width 26 height 10
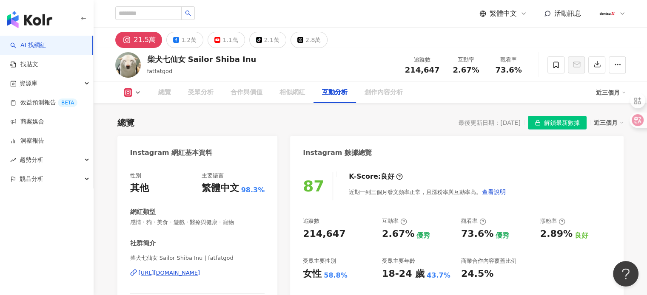
scroll to position [1685, 0]
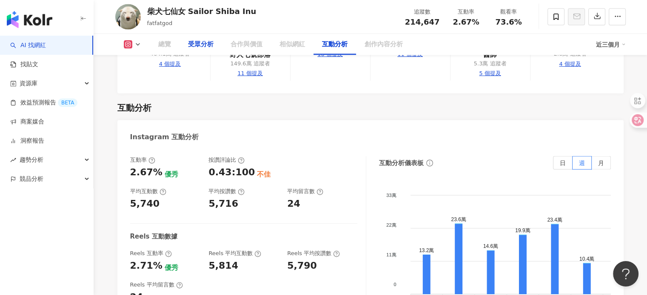
click at [204, 47] on div "受眾分析" at bounding box center [201, 45] width 26 height 10
click at [207, 39] on div "受眾分析" at bounding box center [200, 44] width 43 height 21
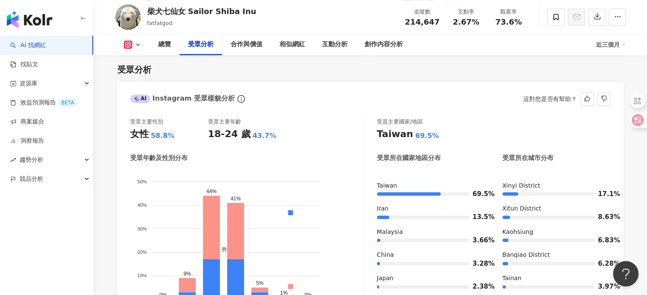
scroll to position [778, 0]
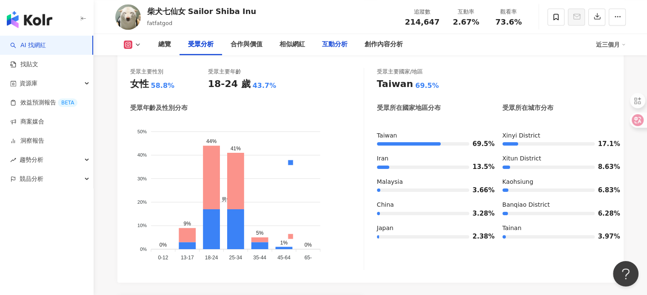
click at [336, 45] on div "互動分析" at bounding box center [335, 45] width 26 height 10
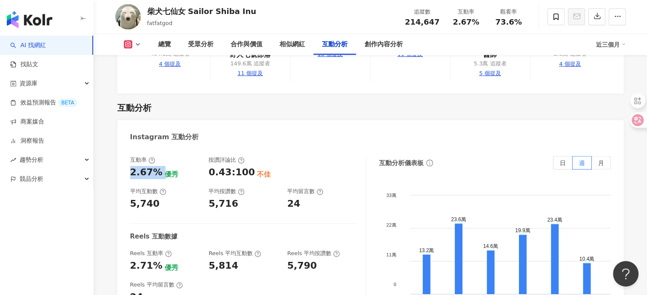
drag, startPoint x: 159, startPoint y: 137, endPoint x: 131, endPoint y: 137, distance: 28.5
click at [131, 166] on div "2.67% 優秀" at bounding box center [165, 172] width 70 height 13
copy div "2.67%"
drag, startPoint x: 148, startPoint y: 167, endPoint x: 129, endPoint y: 166, distance: 18.7
click at [129, 166] on div "互動率 2.67% 優秀 按讚評論比 0.43:100 不佳 平均互動數 5,740 平均按讚數 5,716 平均留言數 24 Reels 互動數據 Reel…" at bounding box center [370, 243] width 506 height 191
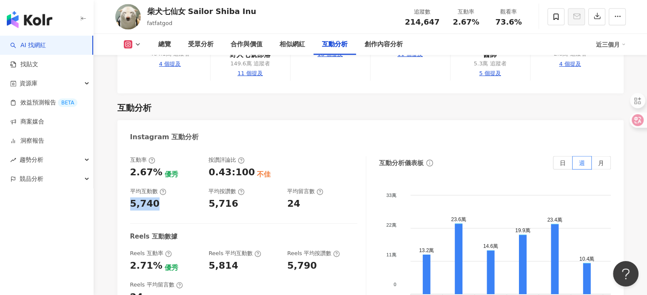
copy div "5,740"
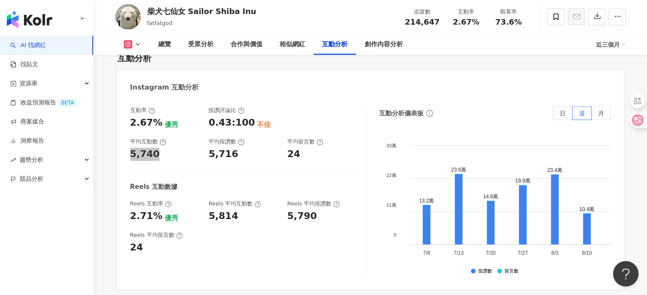
scroll to position [1812, 0]
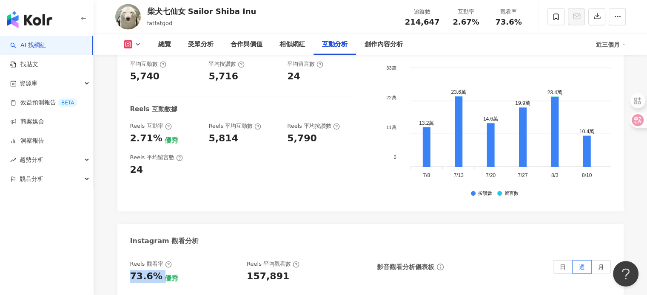
drag, startPoint x: 160, startPoint y: 240, endPoint x: 130, endPoint y: 240, distance: 29.3
click at [130, 270] on div "73.6% 優秀" at bounding box center [184, 276] width 108 height 13
copy div "73.6%"
click at [244, 261] on div "Reels 觀看率 73.6% 優秀 Reels 平均觀看數 157,891" at bounding box center [242, 272] width 225 height 23
copy div "157,891"
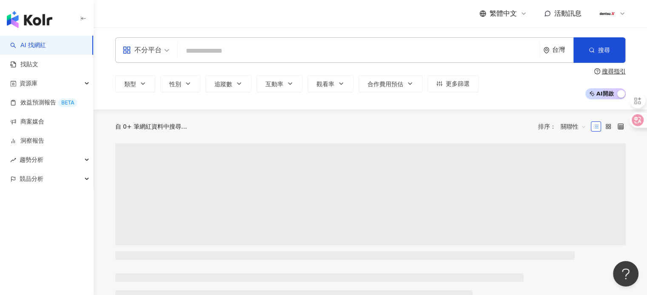
click at [281, 44] on input "search" at bounding box center [358, 51] width 355 height 16
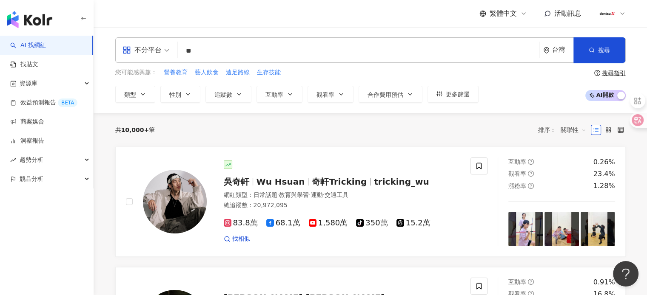
type input "**"
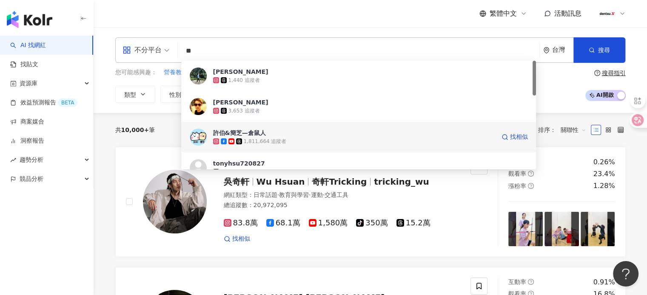
click at [281, 143] on div "1,811,664 追蹤者" at bounding box center [265, 141] width 43 height 7
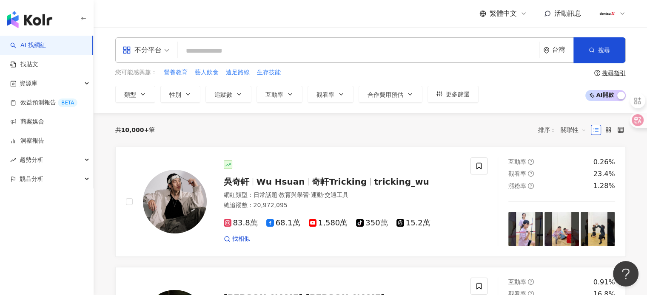
click at [200, 63] on div "不分平台 台灣 搜尋 8e60b268-2715-4843-8c7b-778d6a267f96 許伯豪 kaka 1,440 追蹤者 許伯維 3,653 追蹤…" at bounding box center [370, 69] width 544 height 65
click at [204, 53] on input "search" at bounding box center [358, 51] width 355 height 16
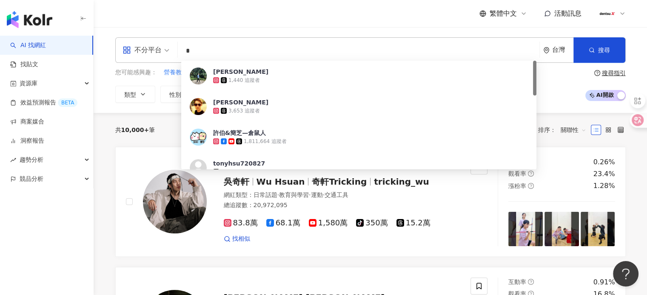
type input "**"
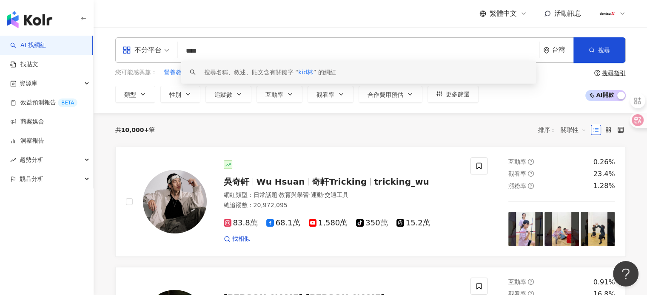
paste input "**"
type input "******"
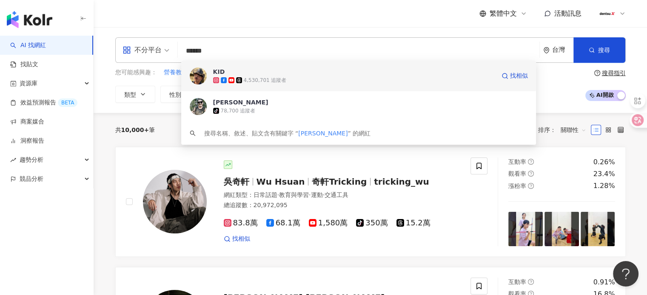
click at [255, 79] on div "4,530,701 追蹤者" at bounding box center [265, 80] width 43 height 7
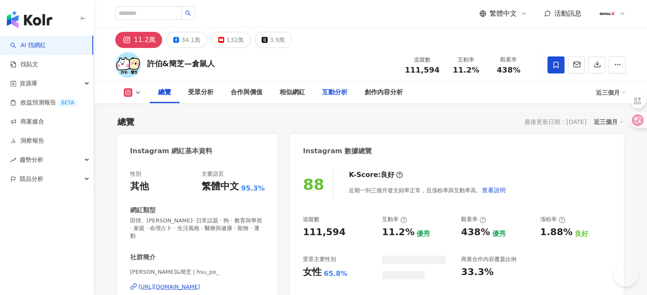
click at [335, 94] on div "互動分析" at bounding box center [335, 93] width 26 height 10
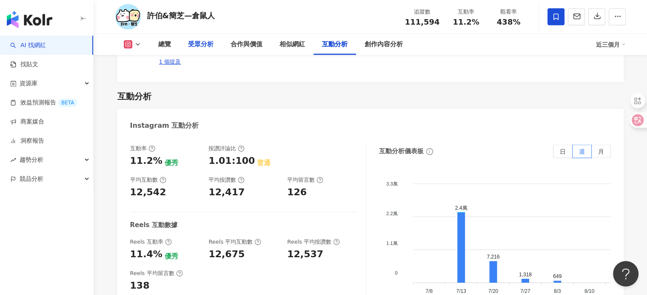
click at [208, 46] on div "受眾分析" at bounding box center [201, 45] width 26 height 10
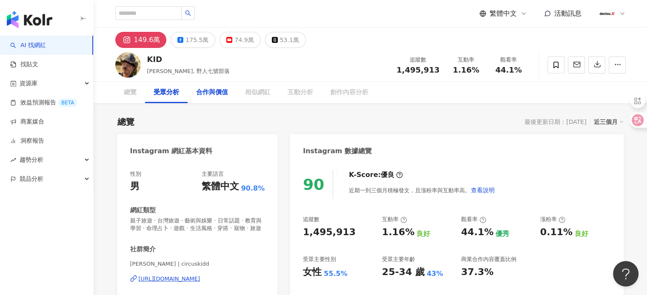
click at [224, 95] on div "合作與價值" at bounding box center [212, 93] width 32 height 10
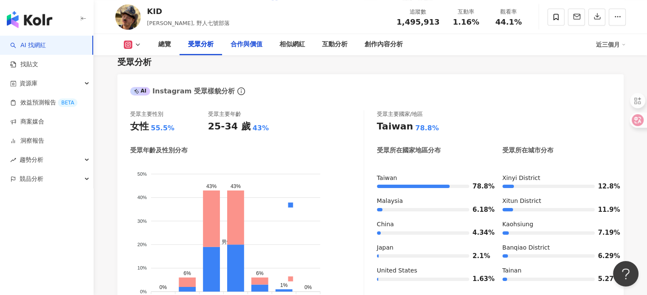
click at [240, 44] on div "合作與價值" at bounding box center [246, 45] width 32 height 10
